Goal: Information Seeking & Learning: Learn about a topic

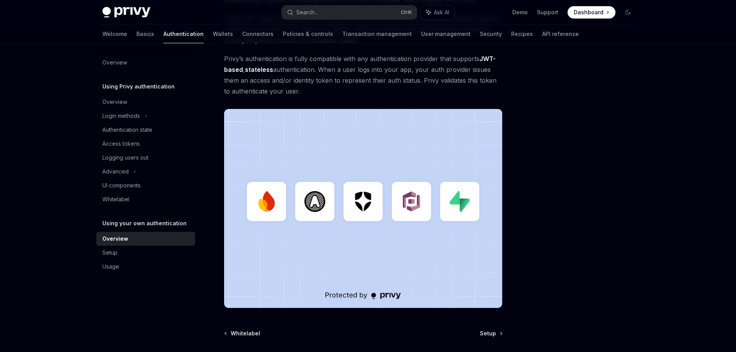
scroll to position [121, 0]
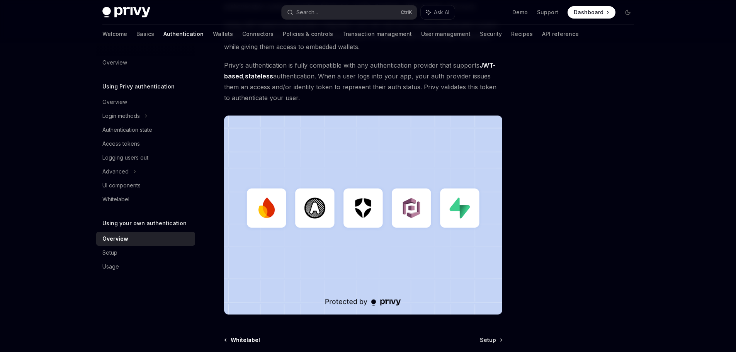
click at [241, 338] on span "Whitelabel" at bounding box center [245, 340] width 29 height 8
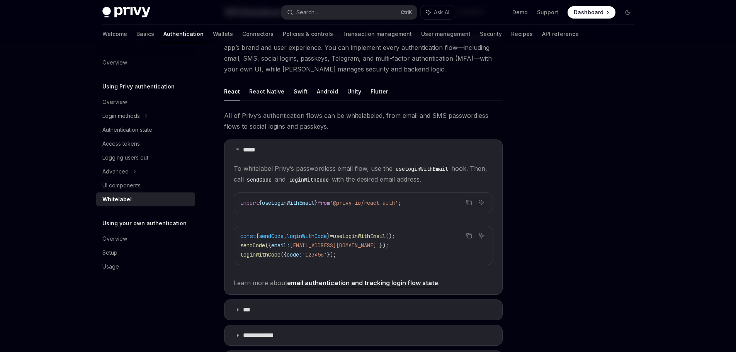
scroll to position [77, 0]
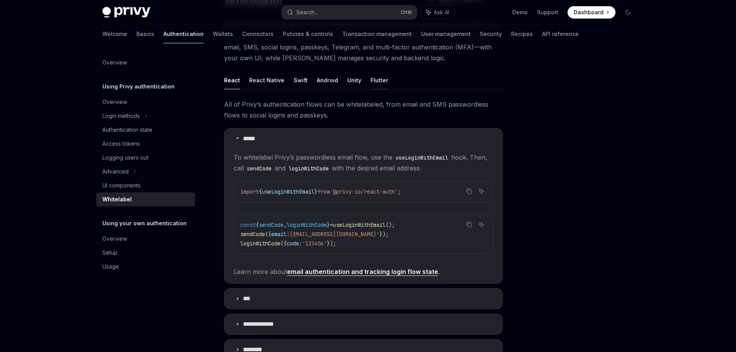
click at [372, 81] on button "Flutter" at bounding box center [379, 80] width 18 height 18
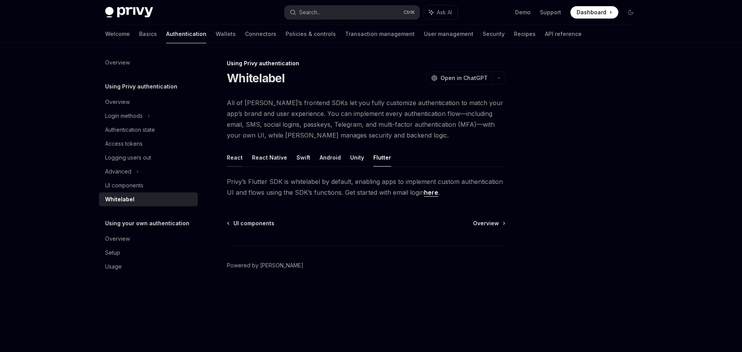
click at [233, 157] on button "React" at bounding box center [235, 157] width 16 height 18
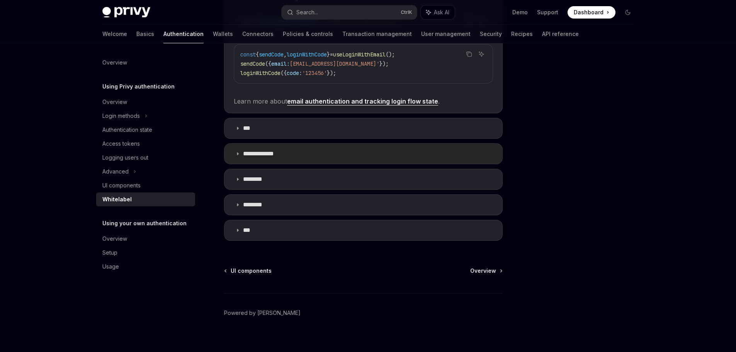
scroll to position [256, 0]
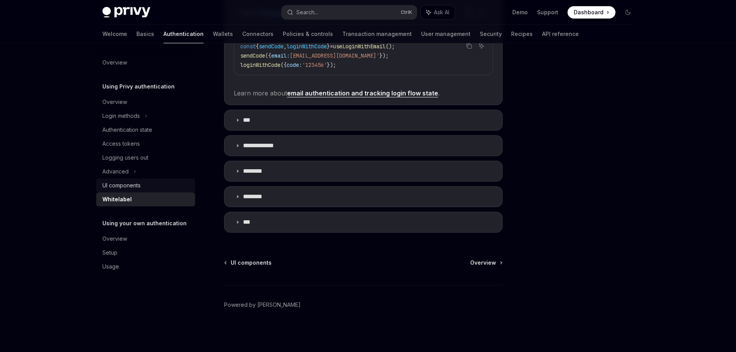
click at [119, 189] on div "UI components" at bounding box center [121, 185] width 38 height 9
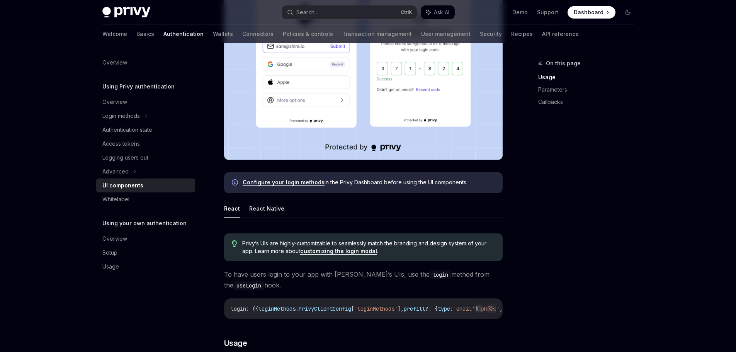
scroll to position [232, 0]
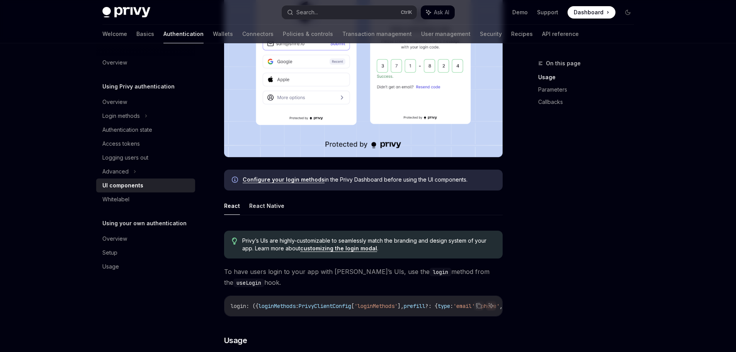
click at [318, 247] on link "customizing the login modal" at bounding box center [338, 248] width 77 height 7
type textarea "*"
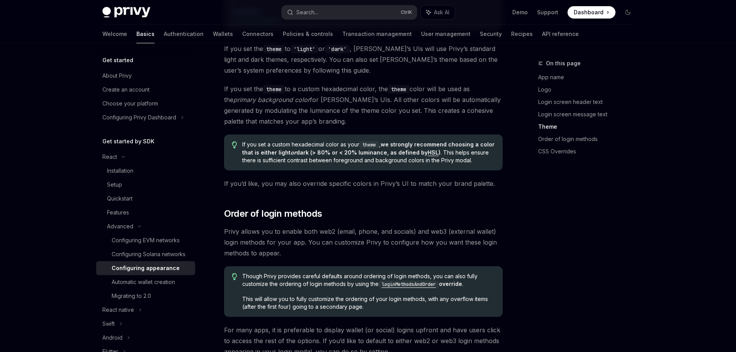
scroll to position [1352, 0]
